Goal: Task Accomplishment & Management: Manage account settings

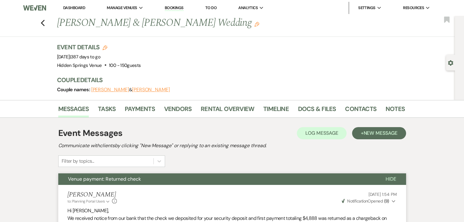
click at [76, 9] on link "Dashboard" at bounding box center [74, 7] width 22 height 5
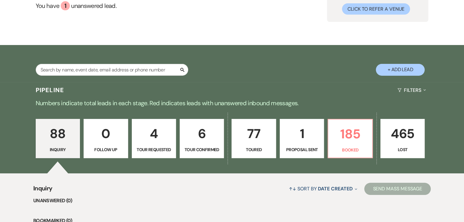
scroll to position [66, 0]
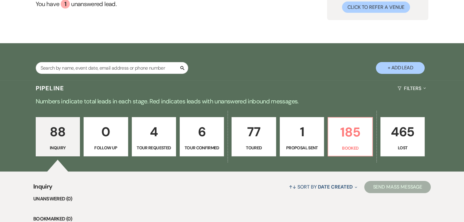
click at [262, 142] on p "77" at bounding box center [253, 132] width 36 height 20
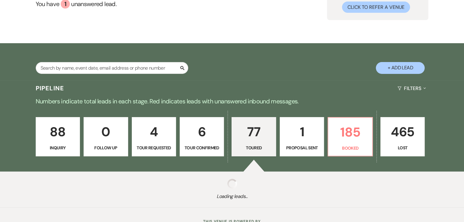
select select "5"
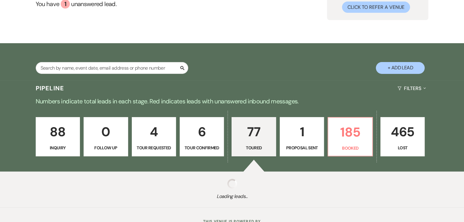
select select "5"
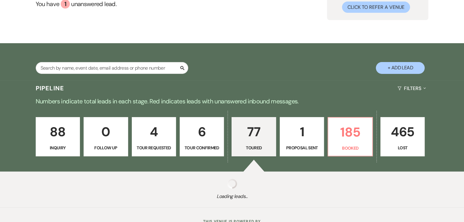
select select "5"
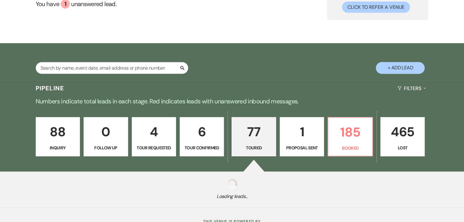
select select "5"
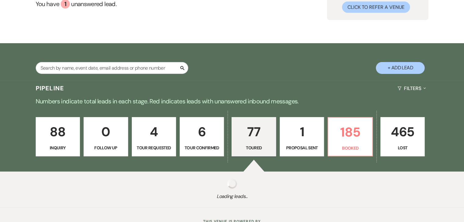
select select "5"
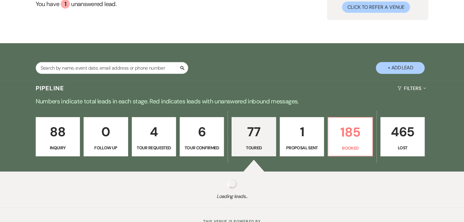
select select "5"
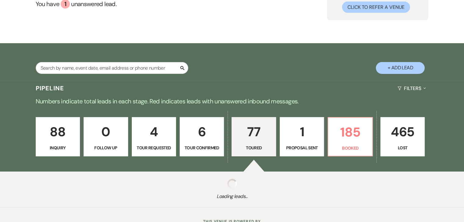
select select "5"
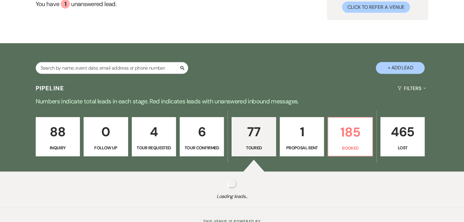
select select "5"
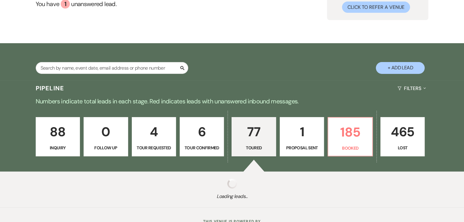
select select "5"
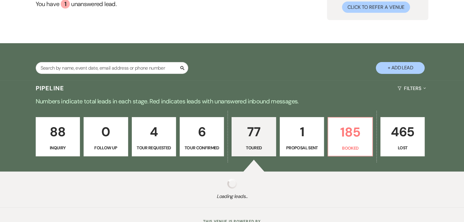
select select "5"
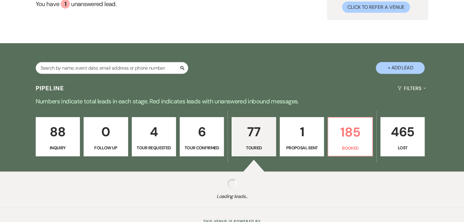
select select "5"
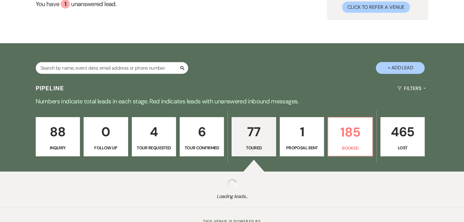
select select "5"
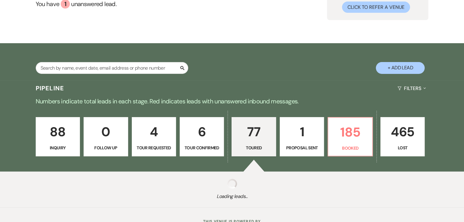
select select "5"
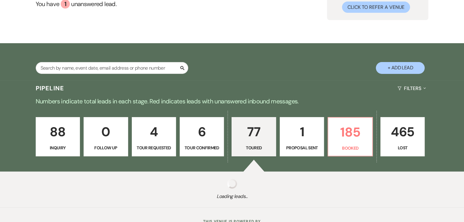
select select "5"
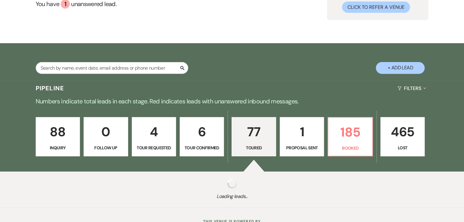
select select "5"
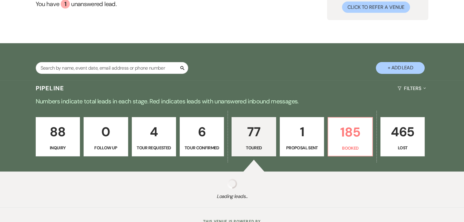
select select "5"
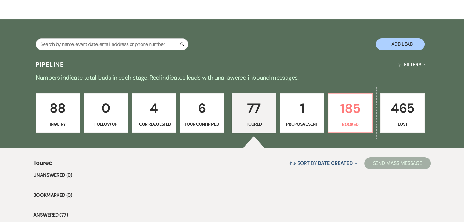
scroll to position [89, 0]
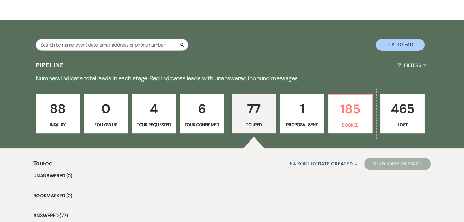
click at [190, 108] on p "6" at bounding box center [201, 109] width 36 height 20
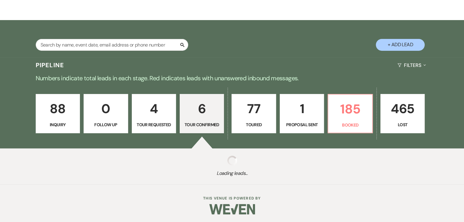
select select "4"
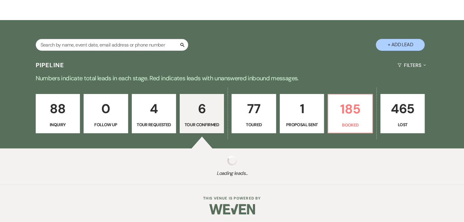
select select "4"
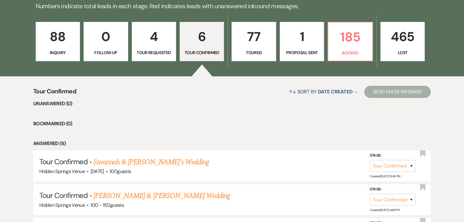
scroll to position [161, 0]
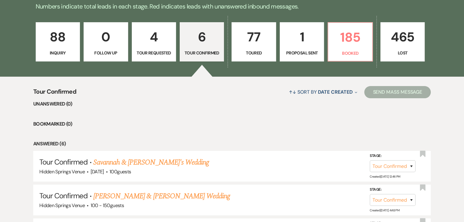
click at [162, 34] on p "4" at bounding box center [154, 37] width 36 height 20
select select "2"
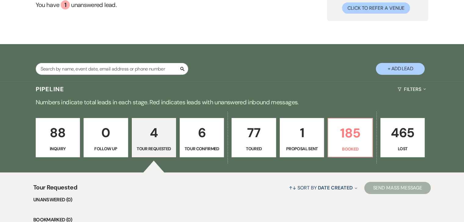
scroll to position [37, 0]
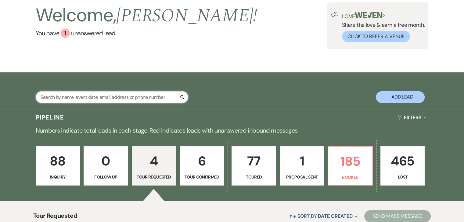
click at [150, 99] on input "text" at bounding box center [112, 97] width 152 height 12
type input "maddy"
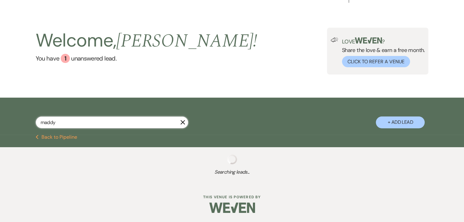
scroll to position [27, 0]
select select "8"
select select "6"
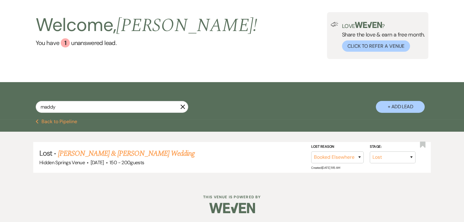
click at [182, 107] on use "button" at bounding box center [182, 107] width 5 height 5
select select "2"
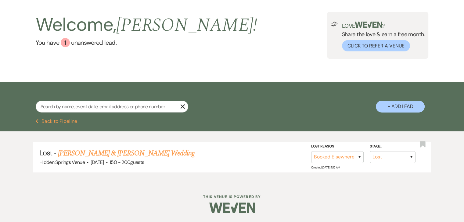
select select "2"
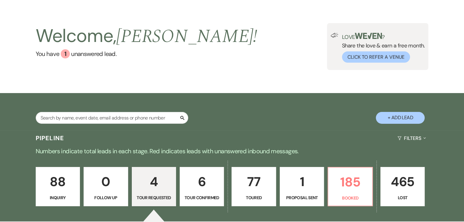
scroll to position [0, 0]
